Goal: Communication & Community: Ask a question

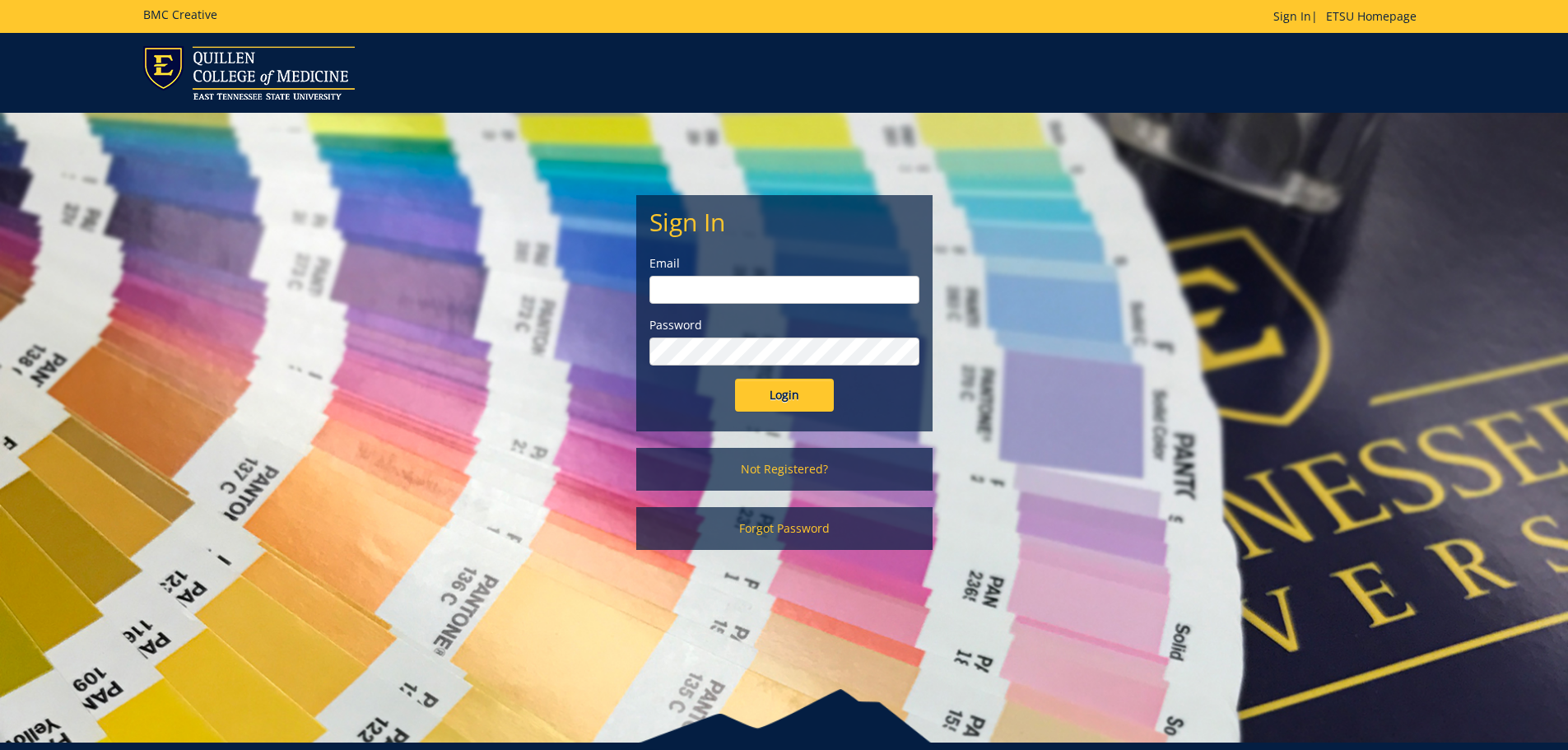
type input "[EMAIL_ADDRESS][DOMAIN_NAME]"
click at [793, 392] on input "Login" at bounding box center [784, 394] width 98 height 33
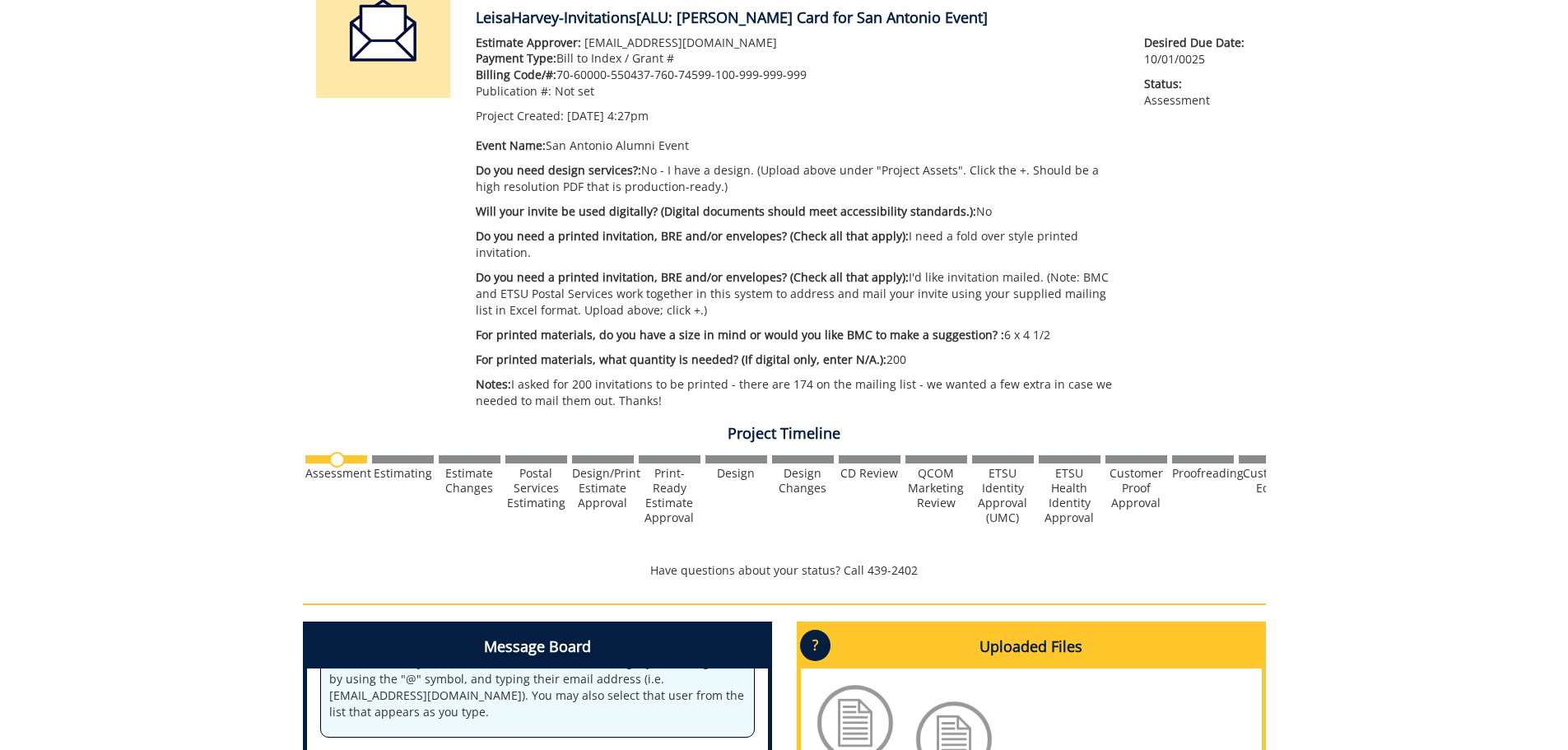
scroll to position [330, 0]
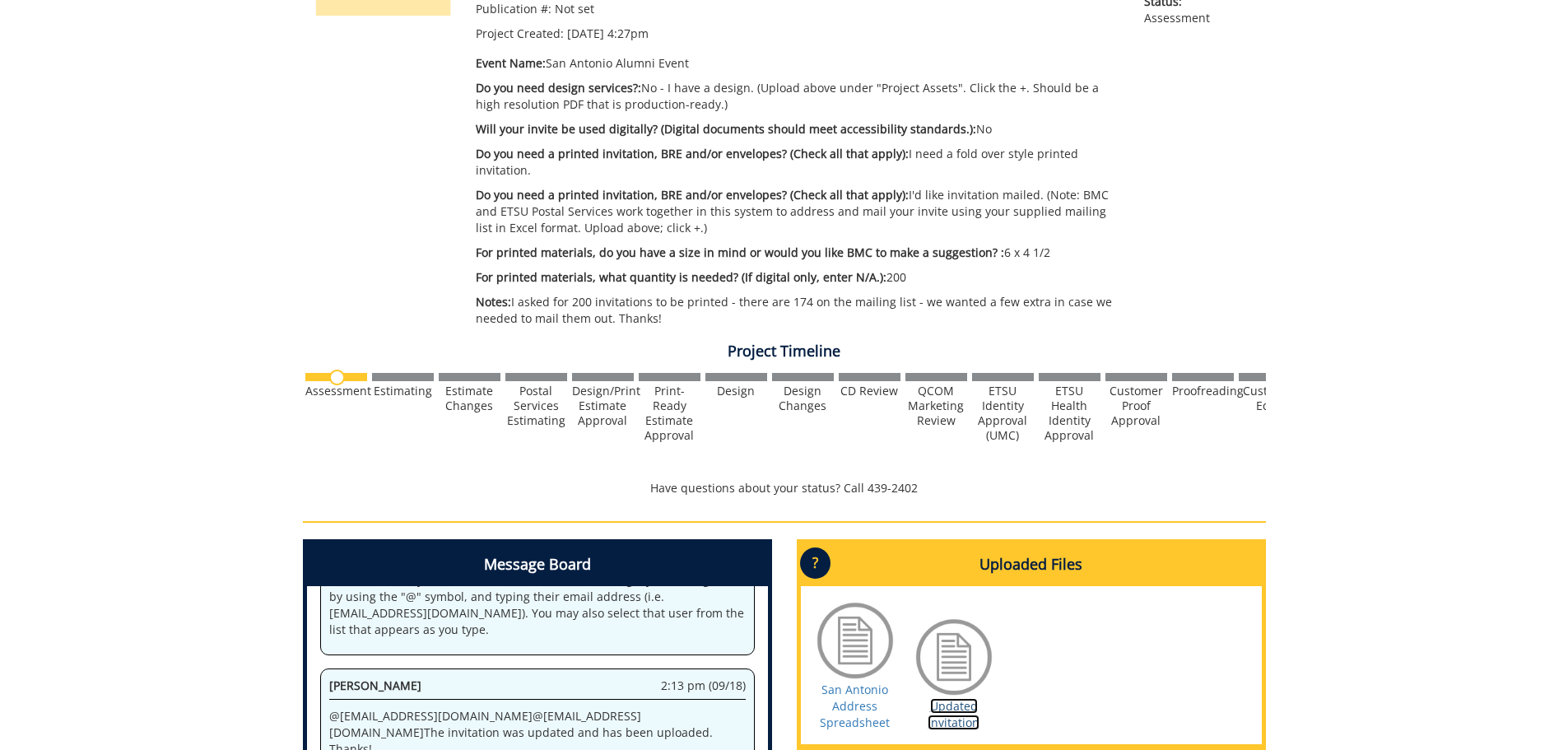
click at [960, 698] on link "Updated Invitation" at bounding box center [953, 714] width 52 height 32
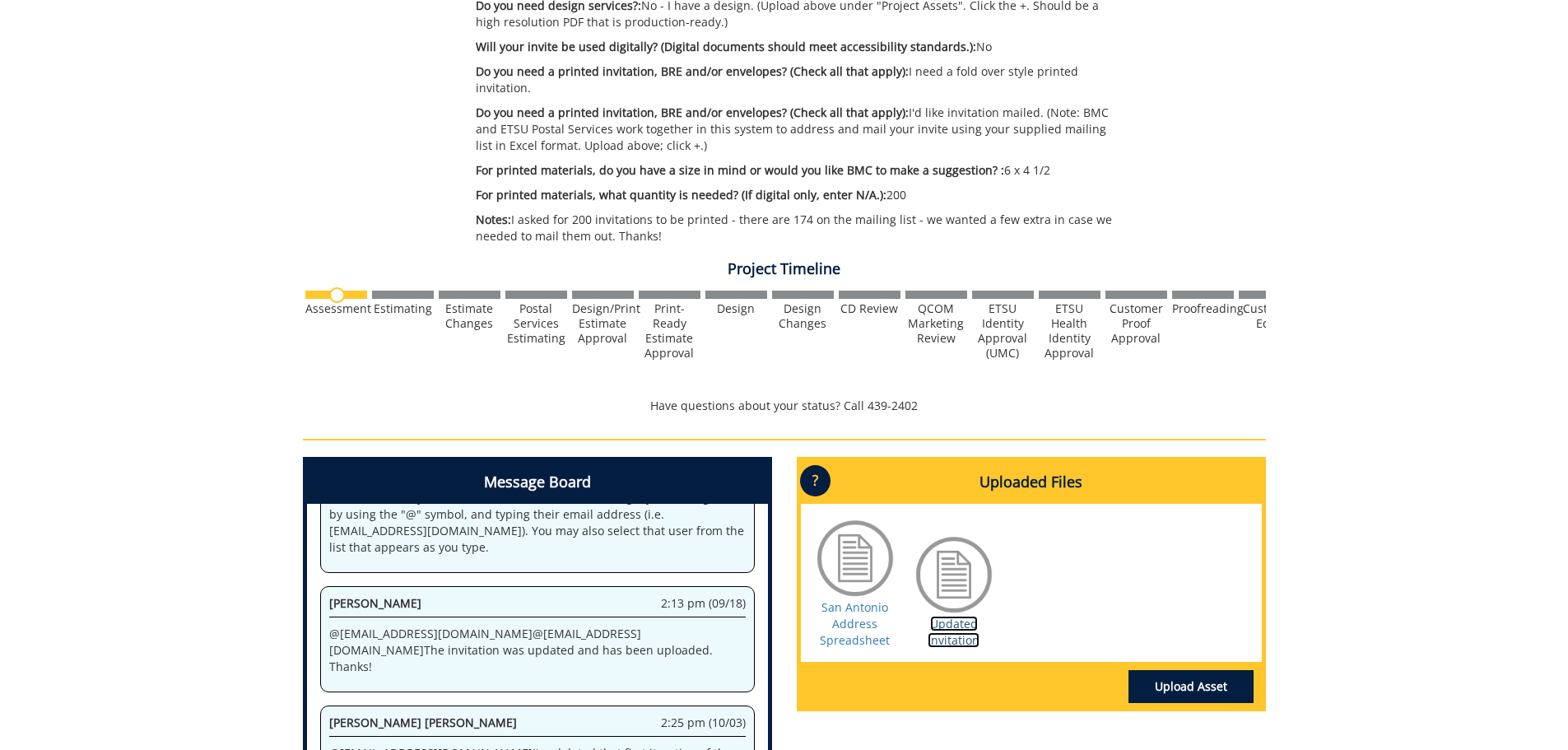
scroll to position [494, 0]
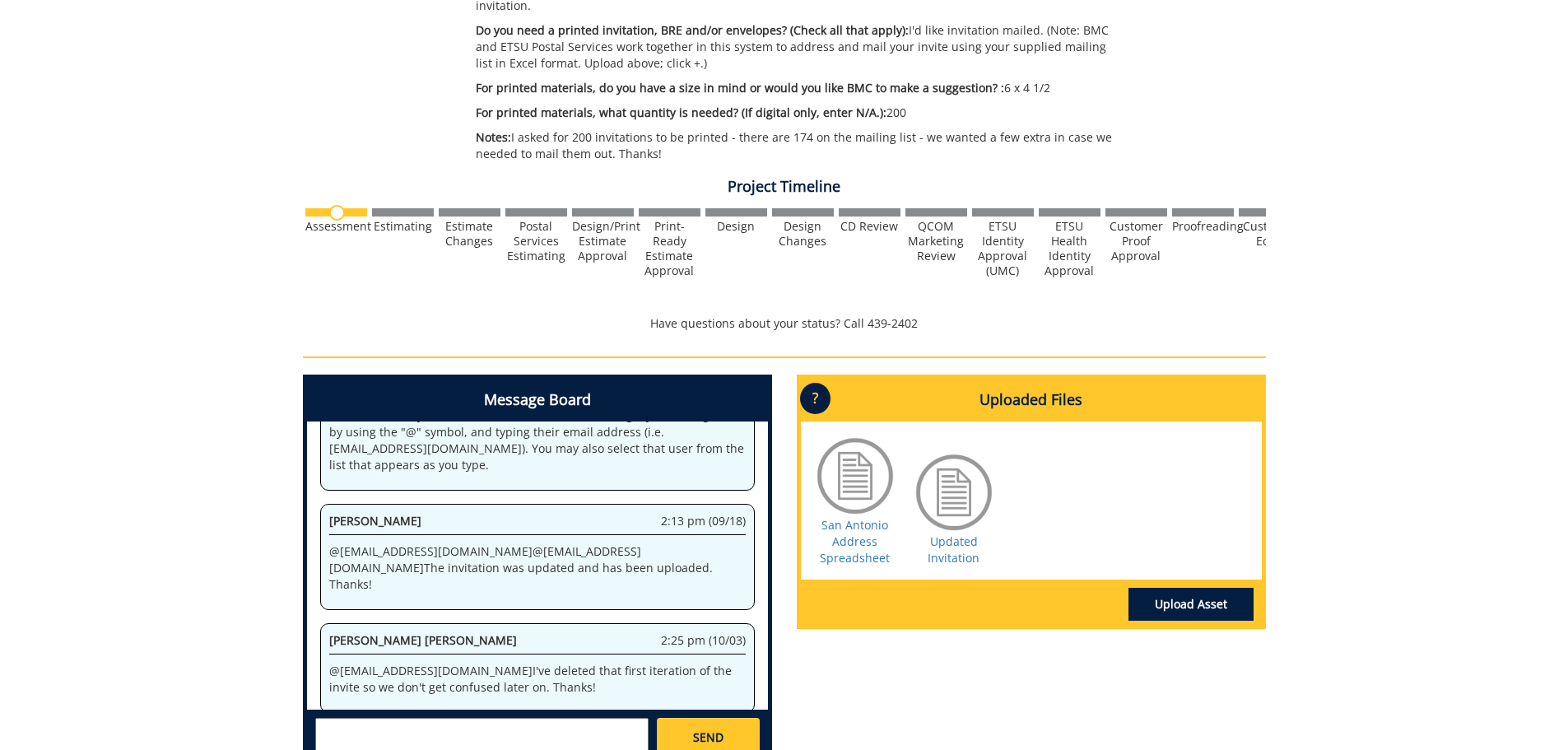
click at [427, 718] on textarea at bounding box center [482, 738] width 334 height 40
click at [958, 533] on link "Updated Invitation" at bounding box center [953, 549] width 52 height 32
click at [480, 730] on textarea "@campbelltc@etsu.edu Can you give me a status update on this project?" at bounding box center [482, 738] width 334 height 40
type textarea "@campbelltc@etsu.edu Can you give me a status update on this project? Thanks!"
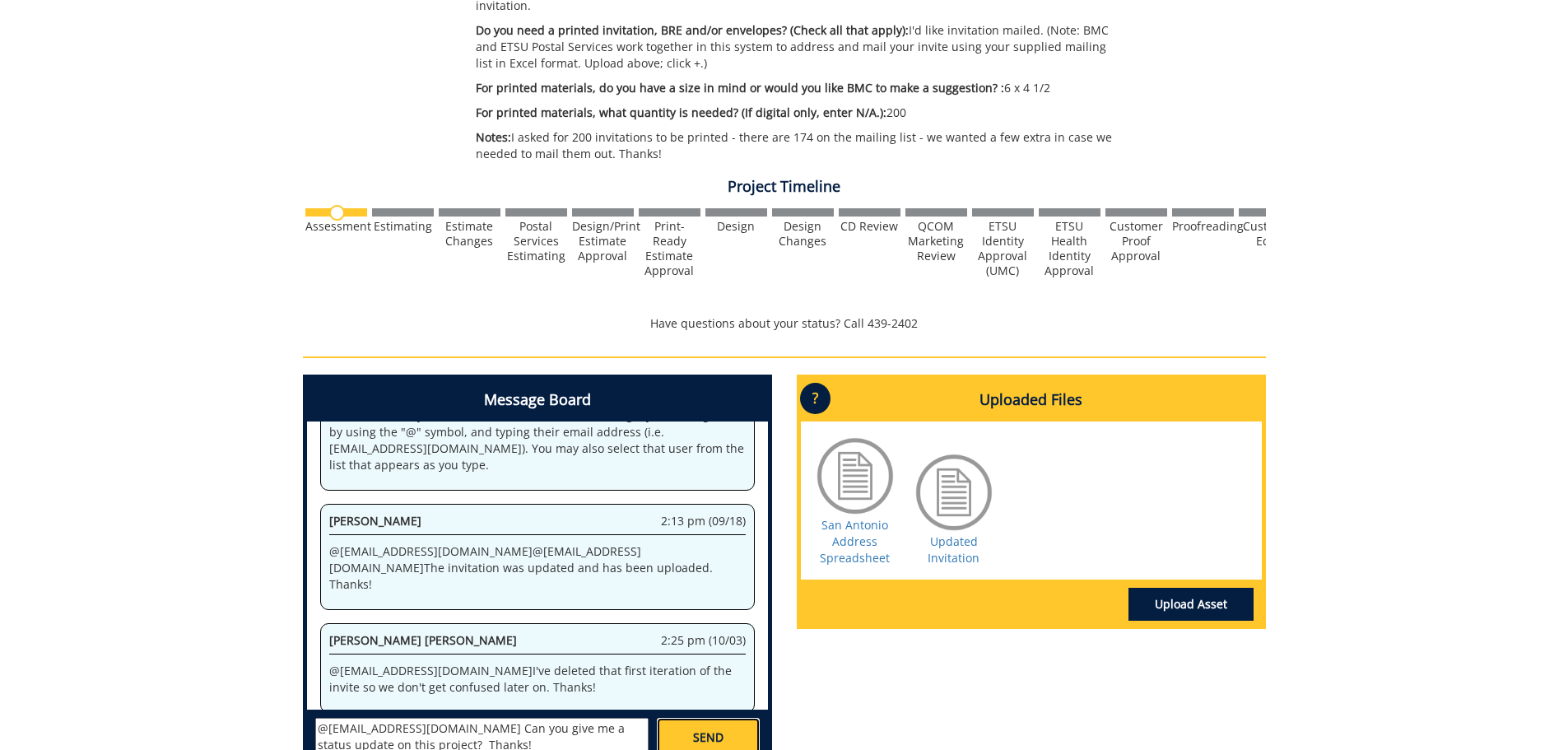
click at [740, 727] on link "SEND" at bounding box center [708, 738] width 102 height 40
